Goal: Task Accomplishment & Management: Use online tool/utility

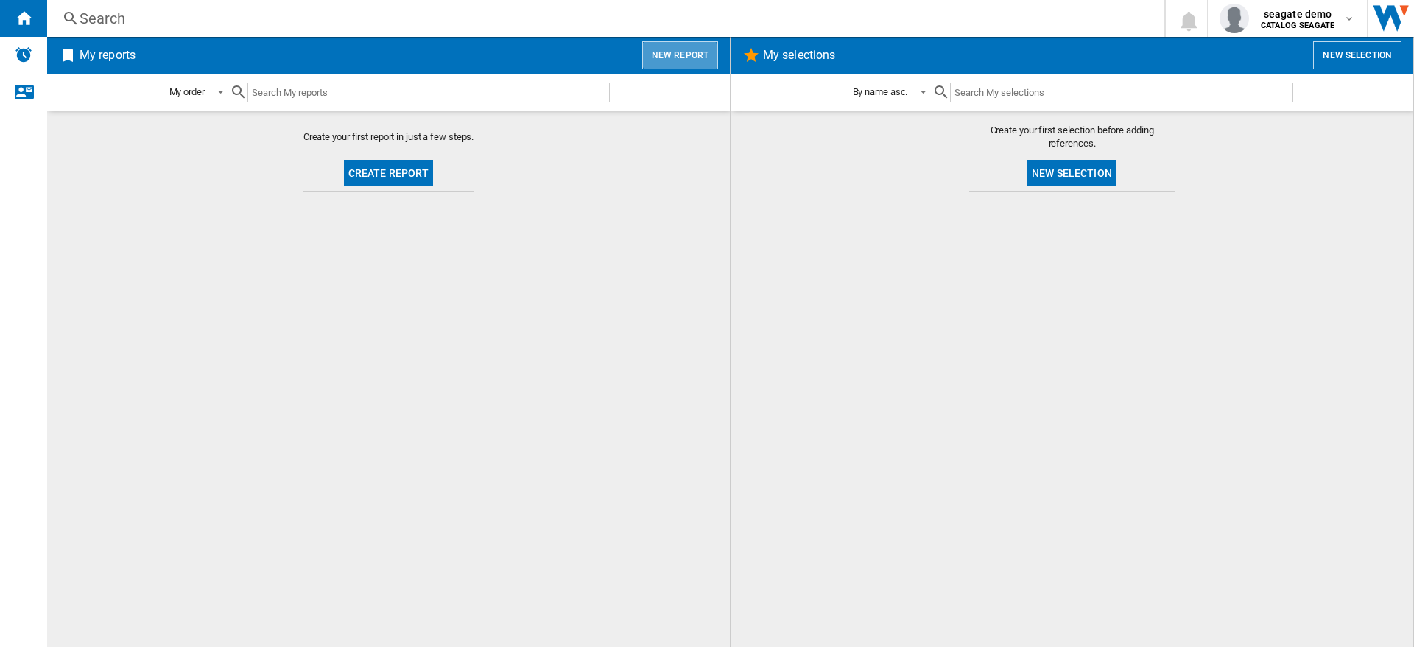
click at [677, 58] on button "New report" at bounding box center [680, 55] width 76 height 28
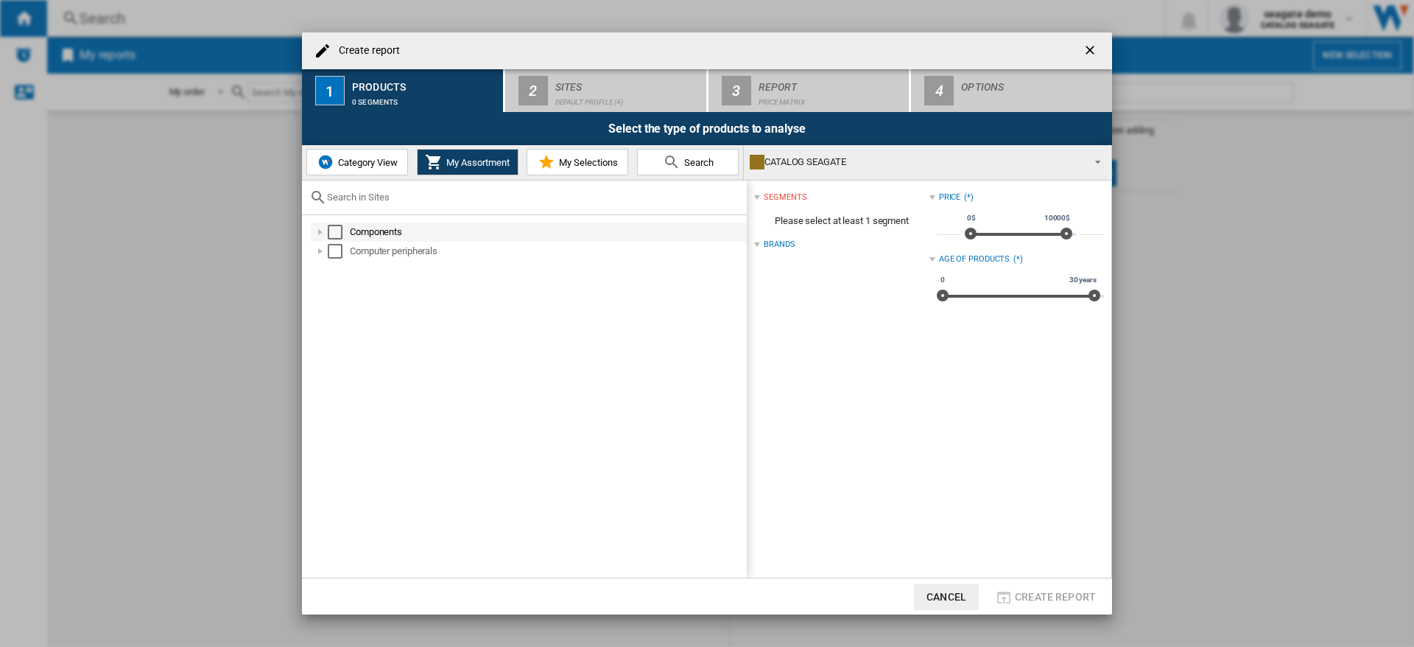
click at [314, 234] on div at bounding box center [320, 232] width 15 height 15
click at [335, 231] on div "Select" at bounding box center [335, 232] width 15 height 15
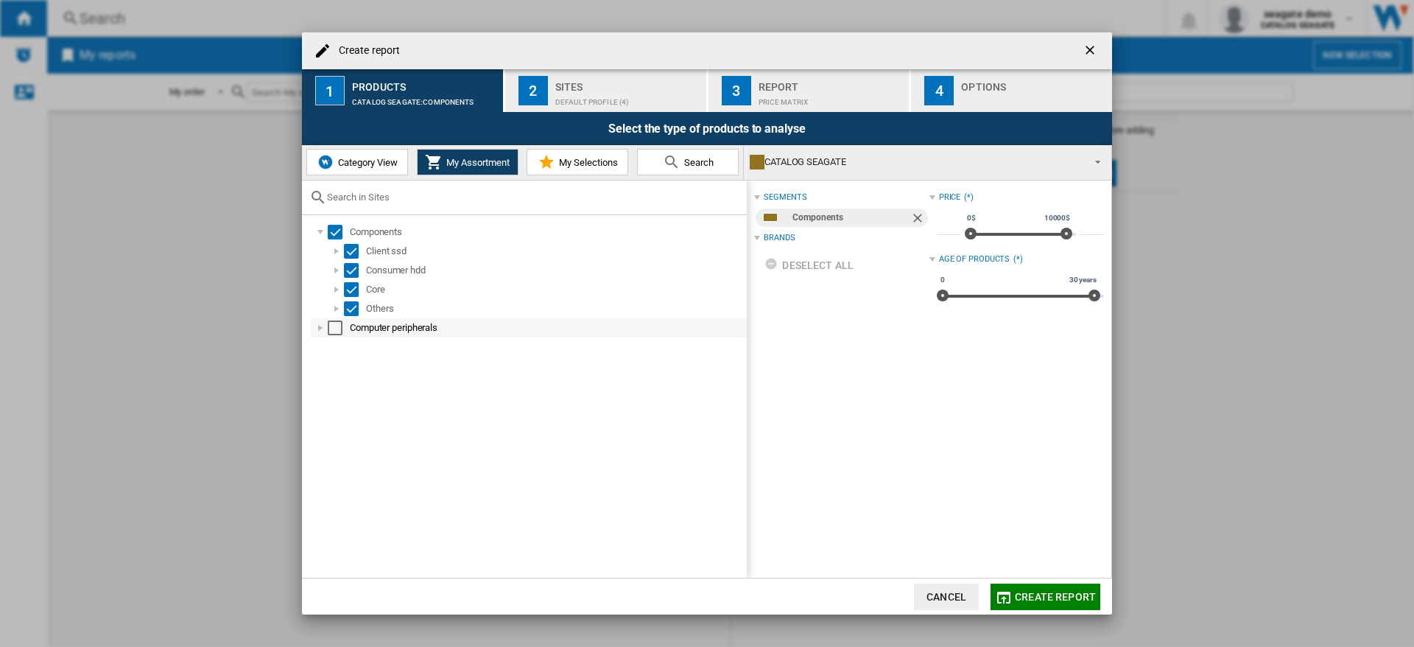
click at [336, 331] on div "Select" at bounding box center [335, 327] width 15 height 15
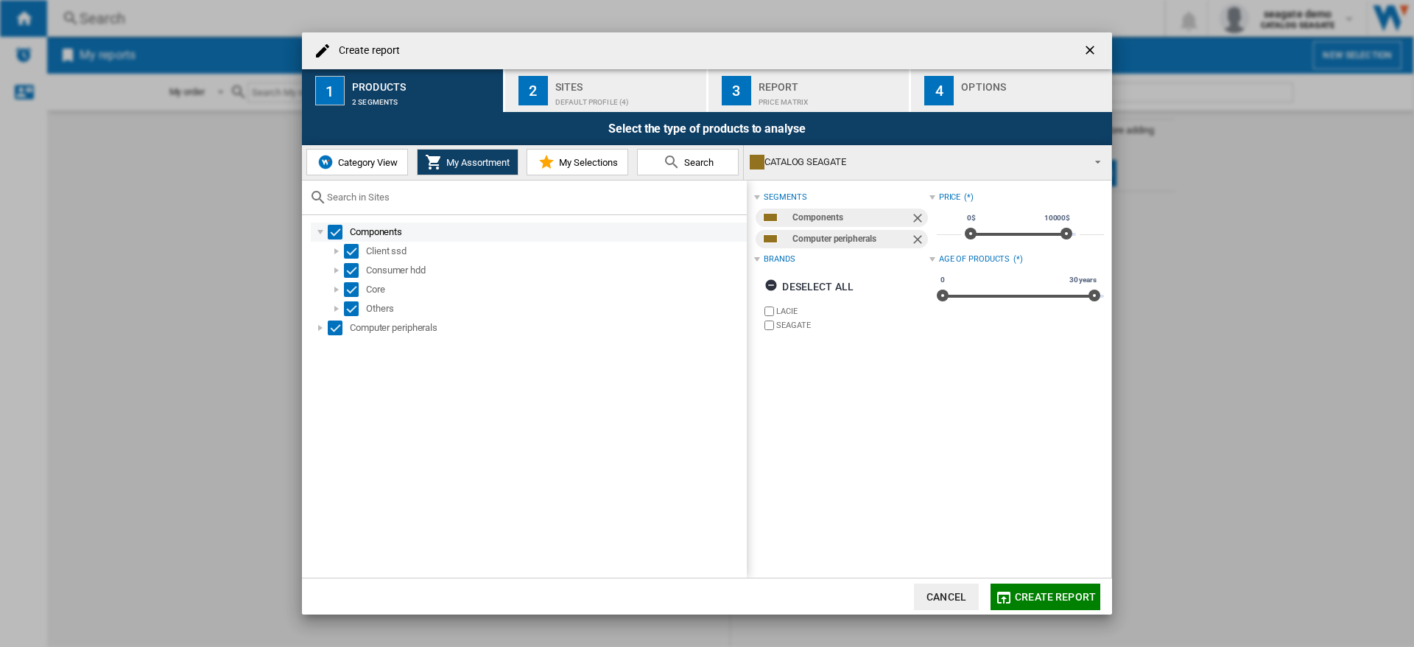
click at [320, 234] on div at bounding box center [320, 232] width 15 height 15
click at [318, 238] on div at bounding box center [320, 232] width 15 height 15
click at [350, 250] on div "Select" at bounding box center [351, 251] width 15 height 15
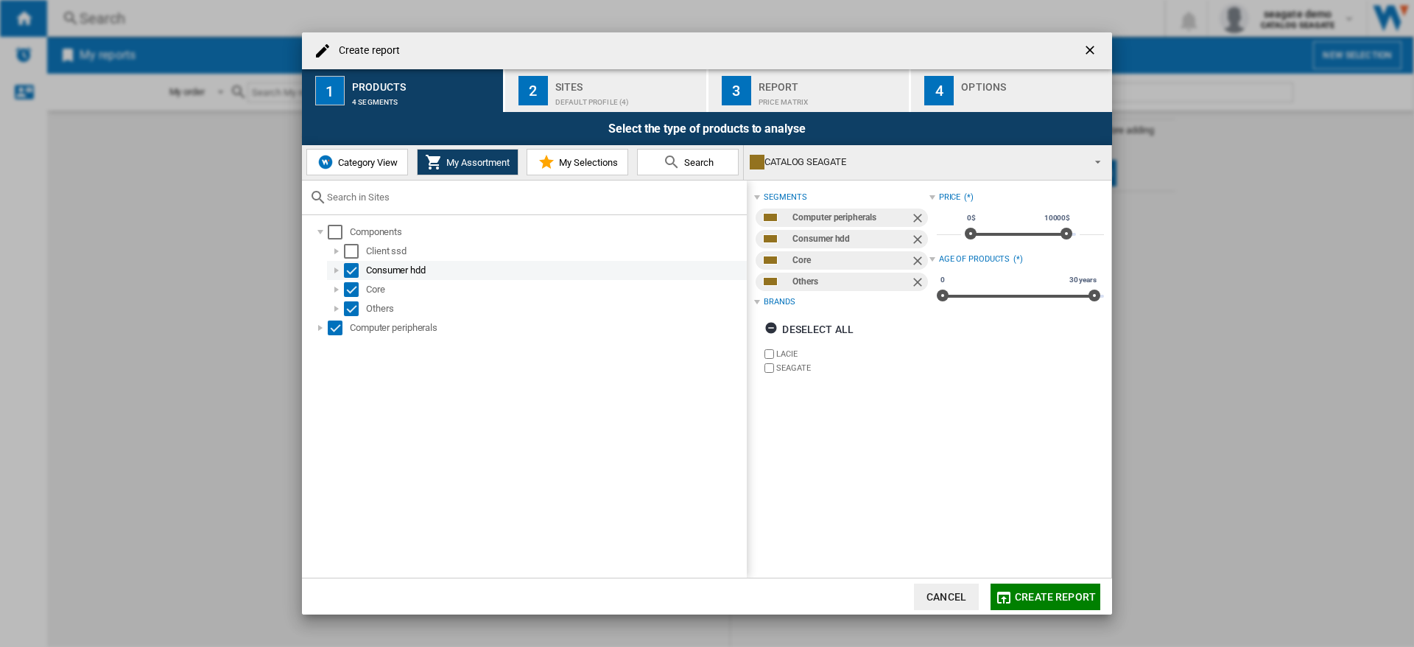
click at [352, 270] on div "Select" at bounding box center [351, 270] width 15 height 15
click at [352, 292] on div "Select" at bounding box center [351, 289] width 15 height 15
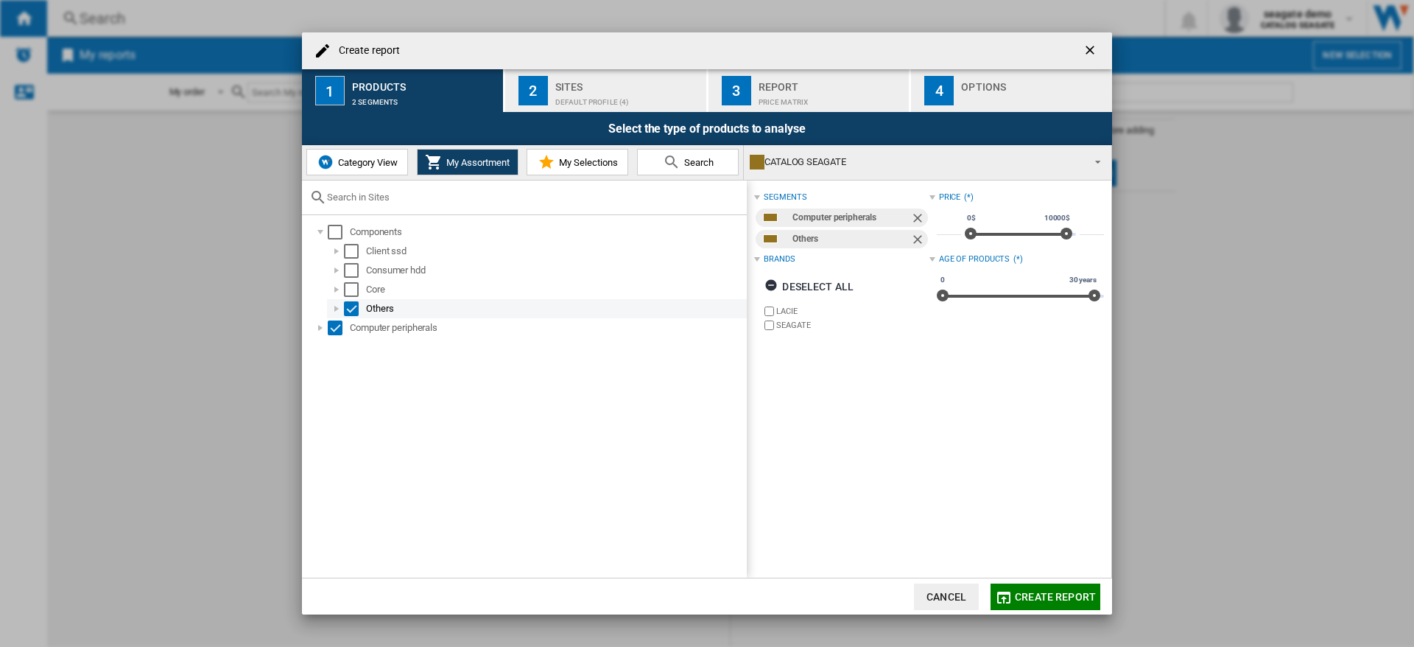
click at [348, 309] on div "Select" at bounding box center [351, 308] width 15 height 15
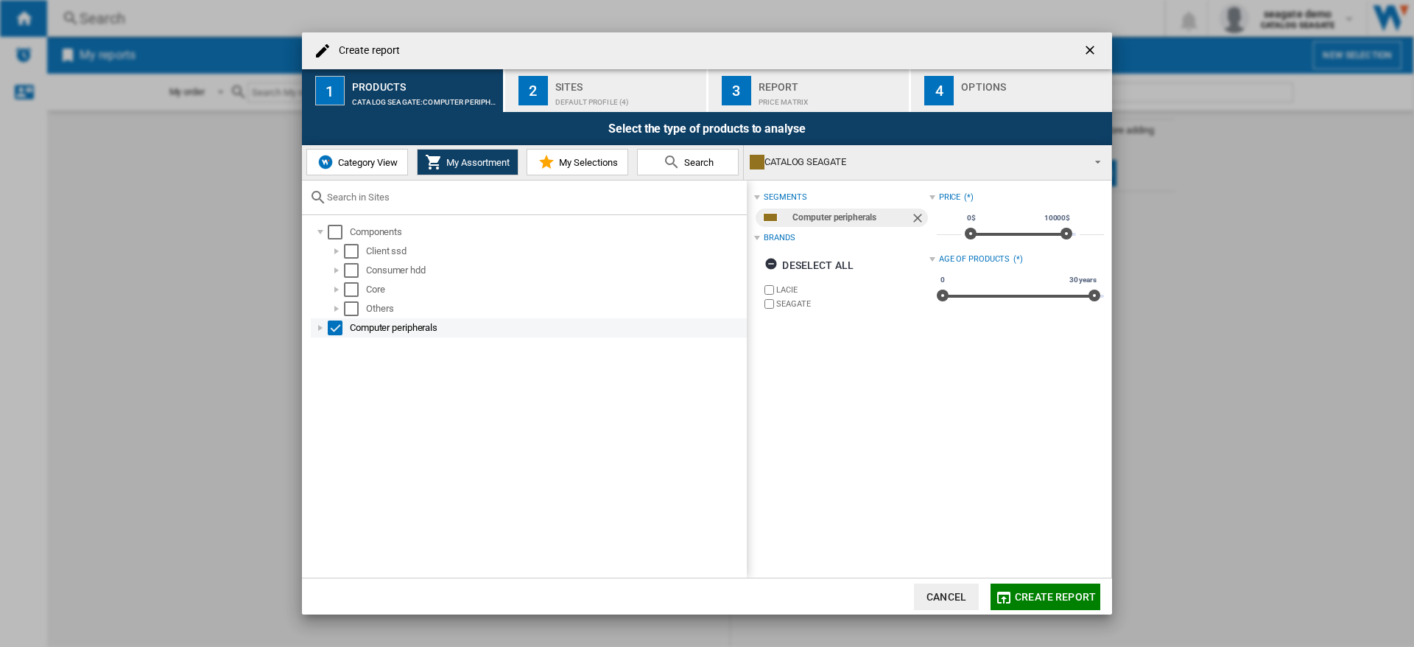
click at [317, 325] on div at bounding box center [320, 327] width 15 height 15
click at [334, 329] on div "Select" at bounding box center [335, 327] width 15 height 15
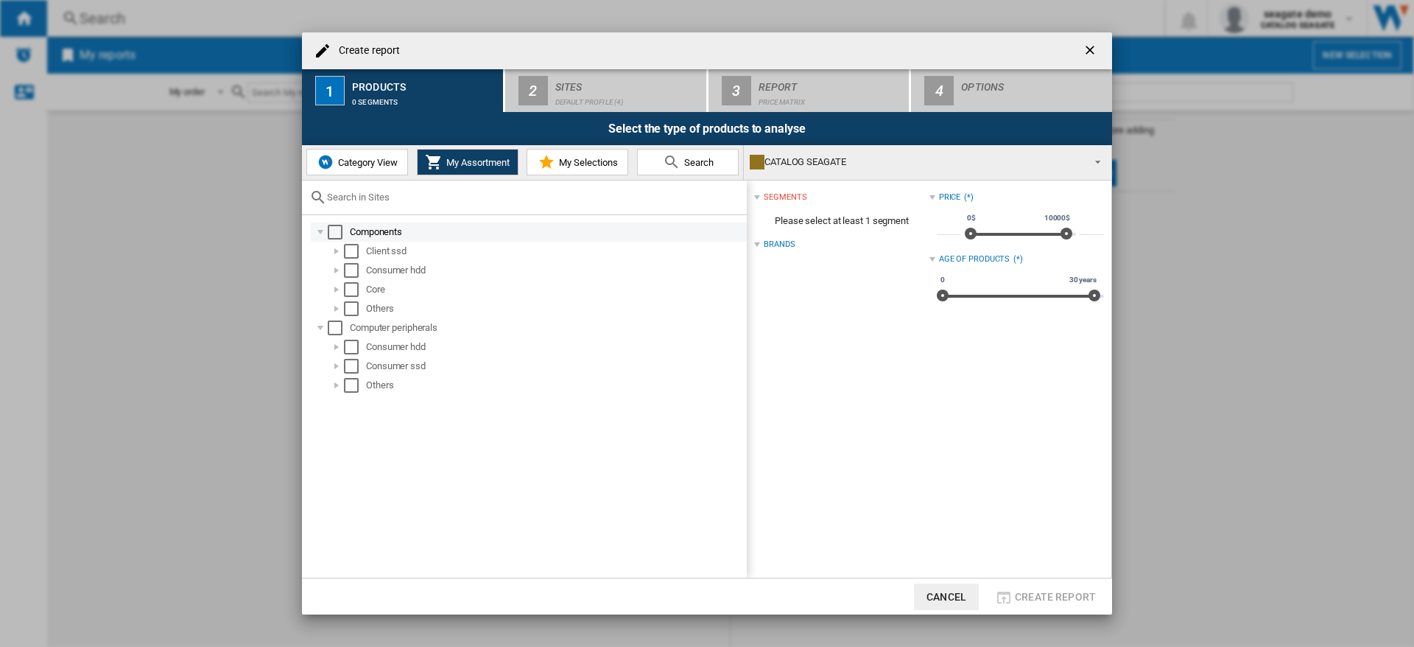
click at [320, 234] on div at bounding box center [320, 232] width 15 height 15
click at [320, 252] on div at bounding box center [320, 251] width 15 height 15
drag, startPoint x: 333, startPoint y: 234, endPoint x: 335, endPoint y: 244, distance: 10.5
click at [333, 234] on div "Select" at bounding box center [335, 232] width 15 height 15
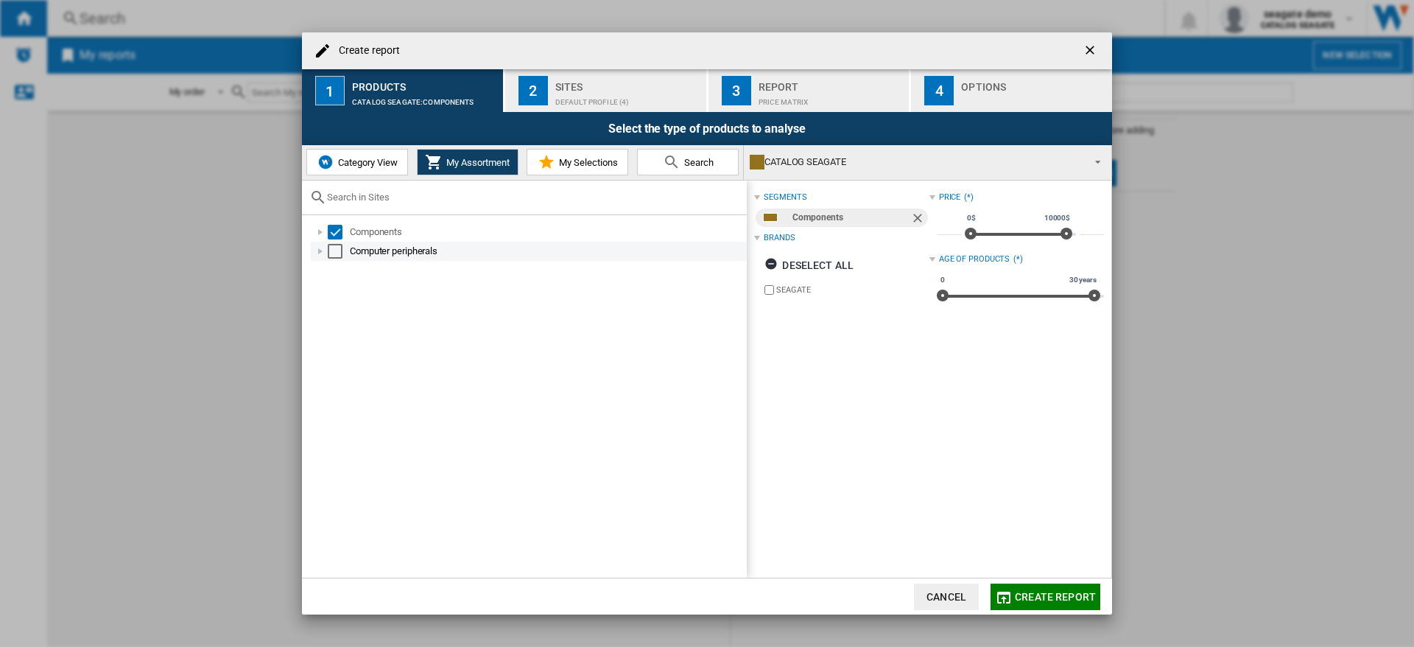
click at [334, 253] on div "Select" at bounding box center [335, 251] width 15 height 15
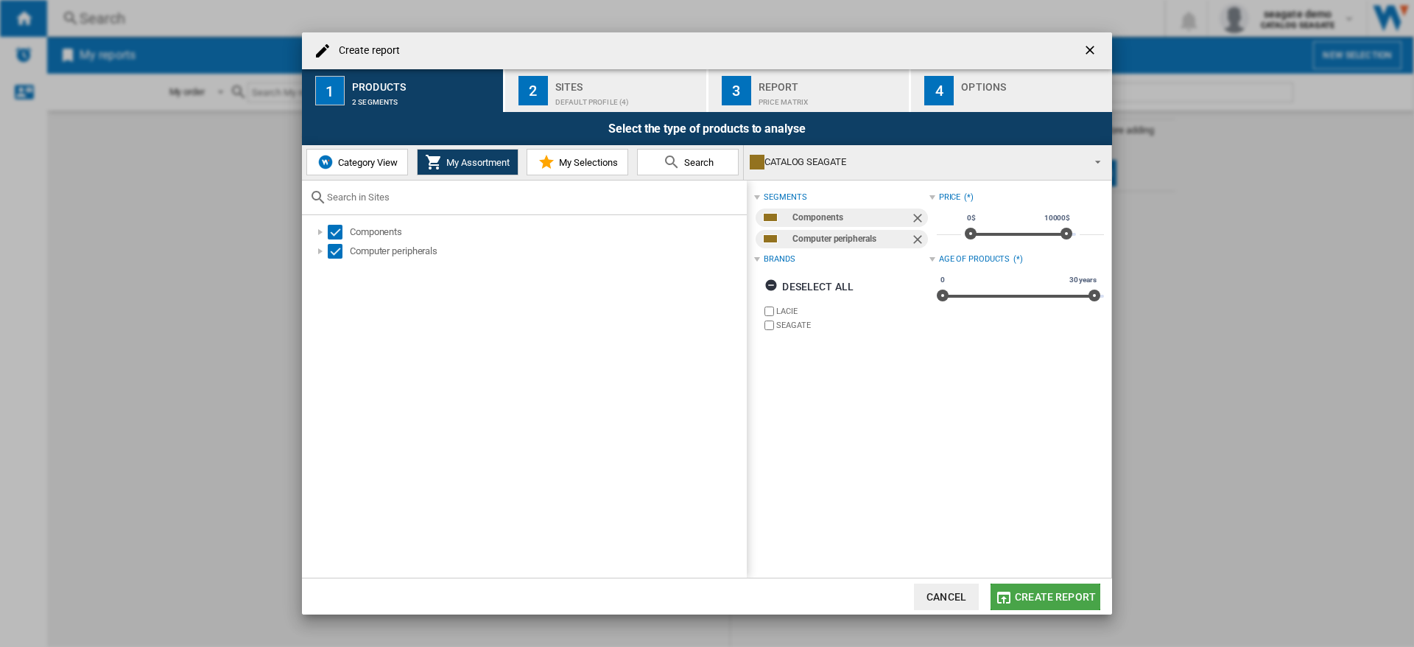
click at [1050, 595] on span "Create report" at bounding box center [1055, 597] width 81 height 12
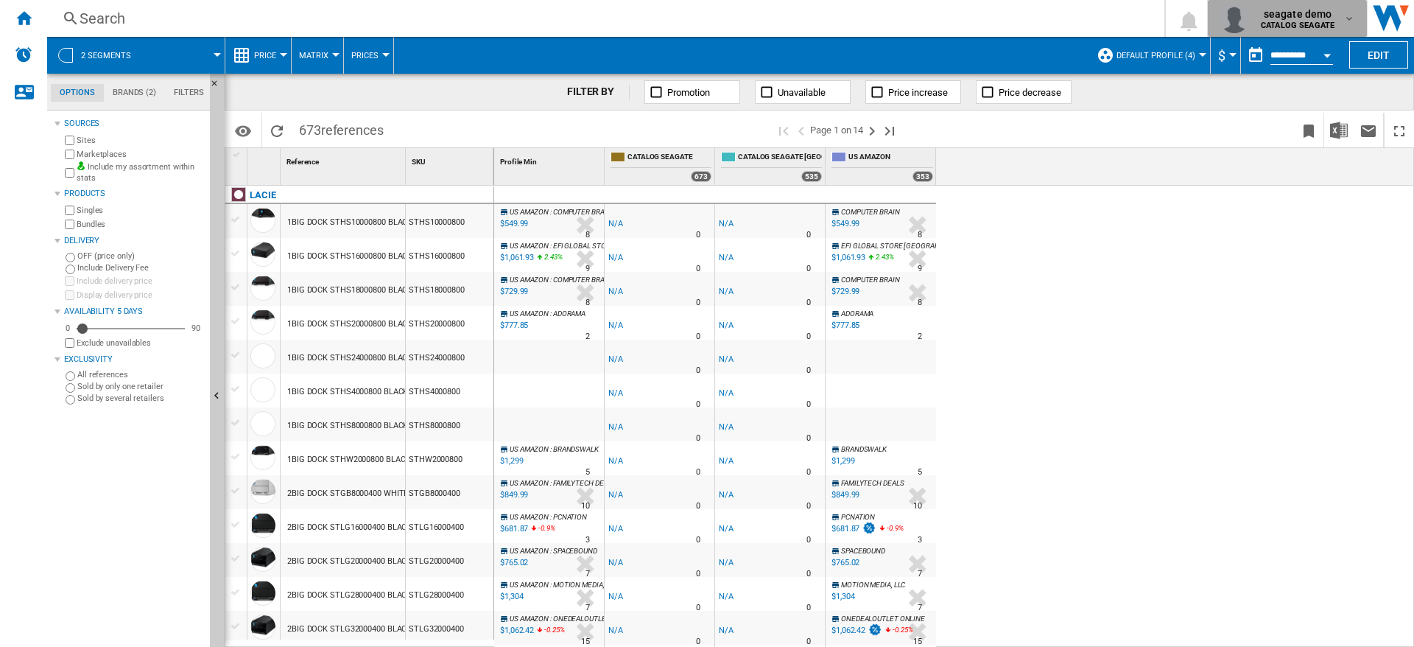
click at [1344, 13] on div "seagate demo CATALOG [GEOGRAPHIC_DATA]" at bounding box center [1288, 18] width 136 height 29
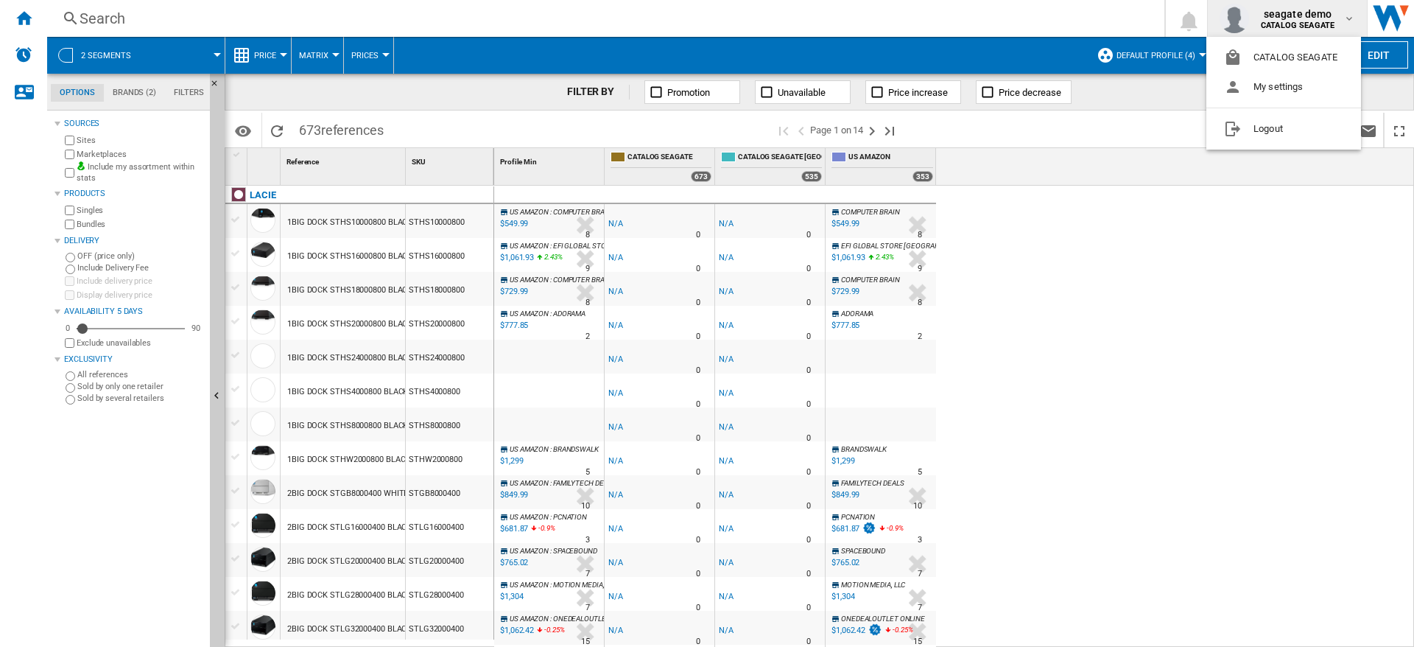
click at [1110, 388] on md-backdrop at bounding box center [707, 323] width 1414 height 647
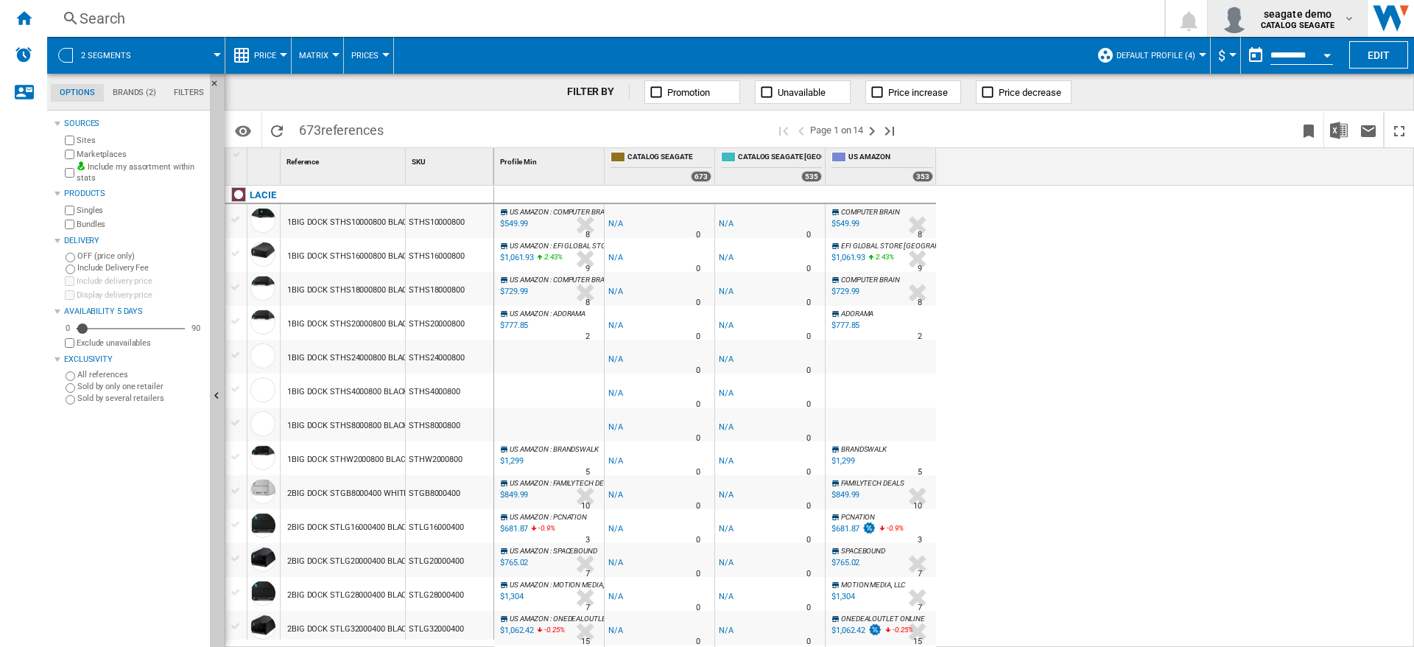
click at [1347, 17] on md-icon "button" at bounding box center [1350, 19] width 12 height 12
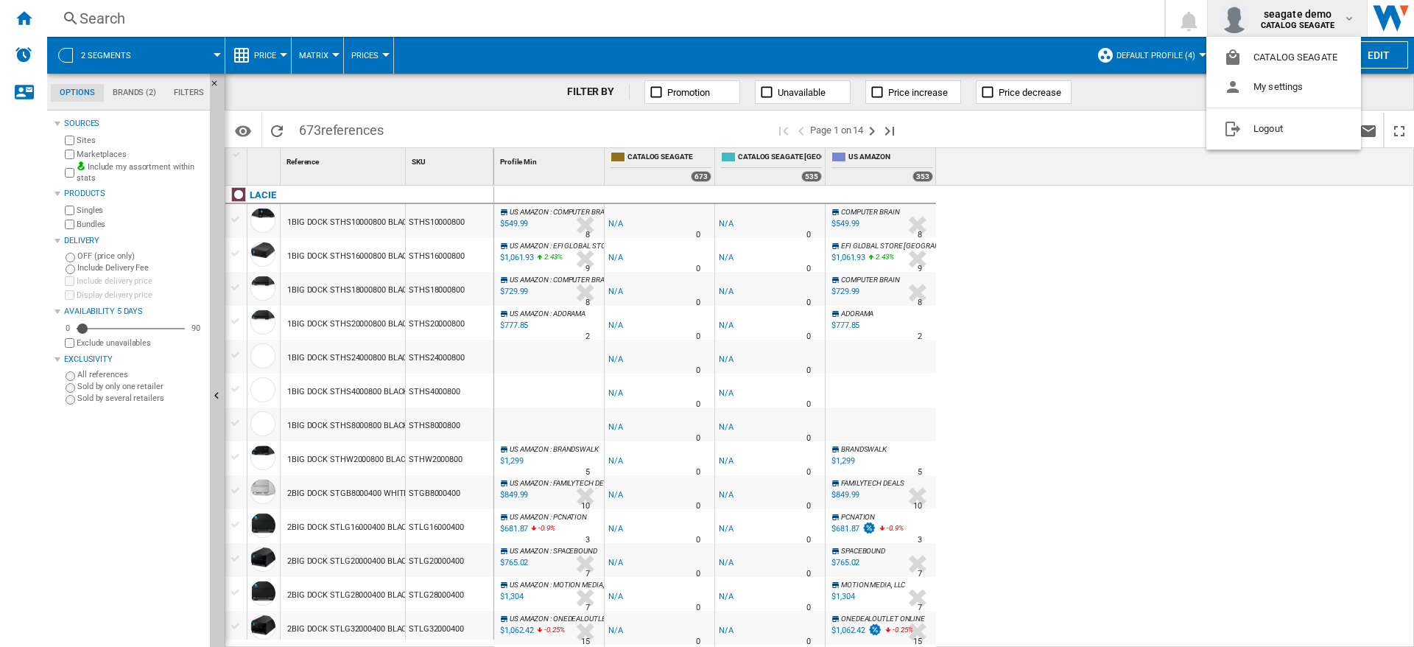
click at [1140, 293] on md-backdrop at bounding box center [707, 323] width 1414 height 647
